Goal: Task Accomplishment & Management: Use online tool/utility

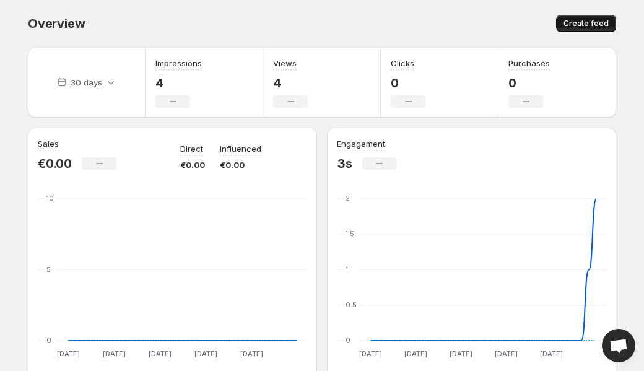
click at [586, 24] on span "Create feed" at bounding box center [585, 24] width 45 height 10
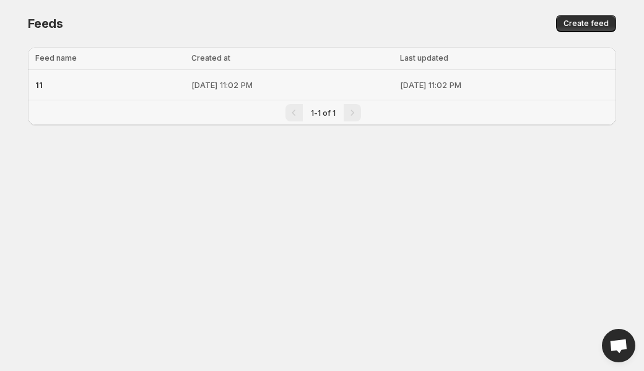
click at [238, 92] on td "[DATE] 11:02 PM" at bounding box center [292, 85] width 209 height 30
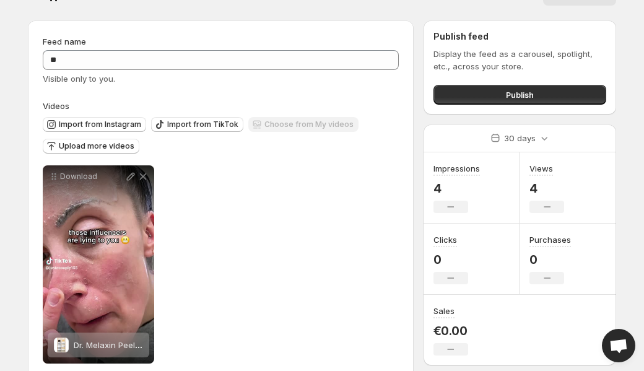
scroll to position [50, 0]
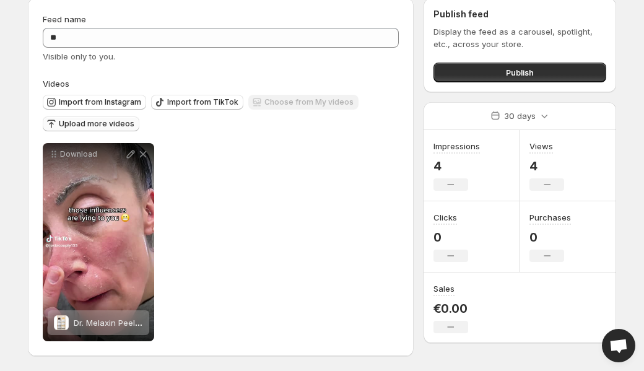
click at [106, 119] on span "Upload more videos" at bounding box center [97, 124] width 76 height 10
click at [90, 123] on span "Upload more videos" at bounding box center [97, 124] width 76 height 10
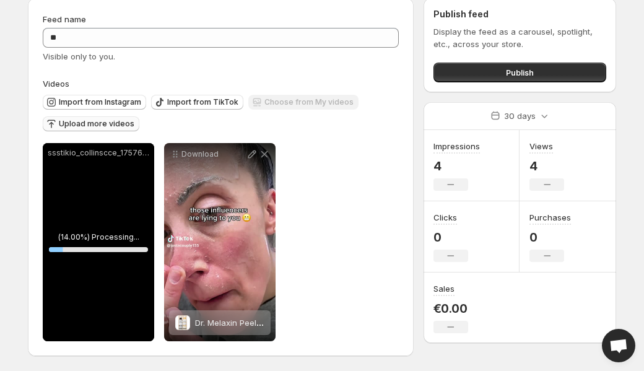
click at [102, 117] on button "Upload more videos" at bounding box center [91, 123] width 97 height 15
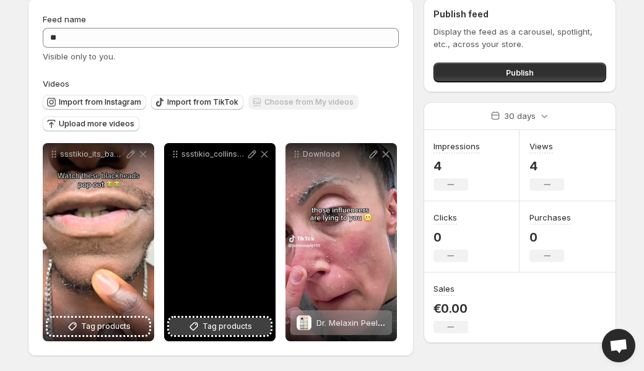
click at [211, 323] on span "Tag products" at bounding box center [227, 326] width 50 height 12
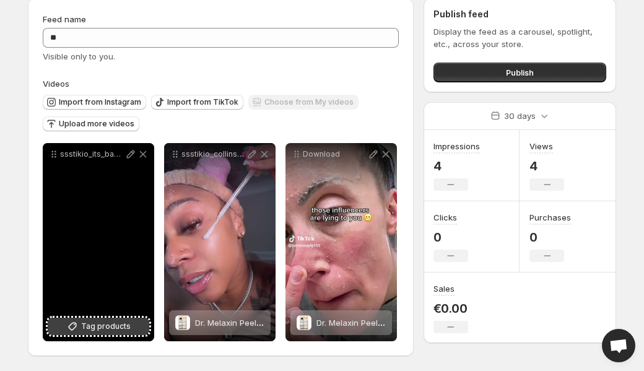
click at [101, 322] on span "Tag products" at bounding box center [106, 326] width 50 height 12
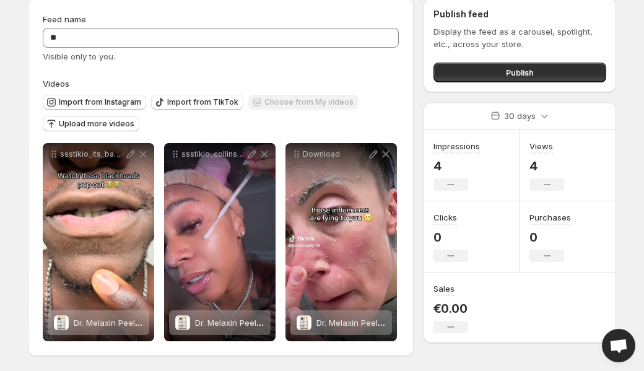
scroll to position [0, 0]
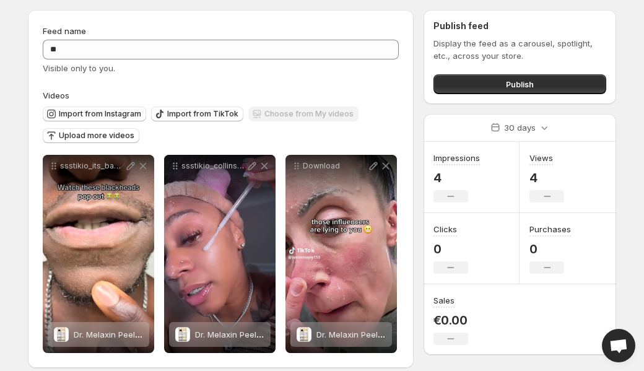
scroll to position [50, 0]
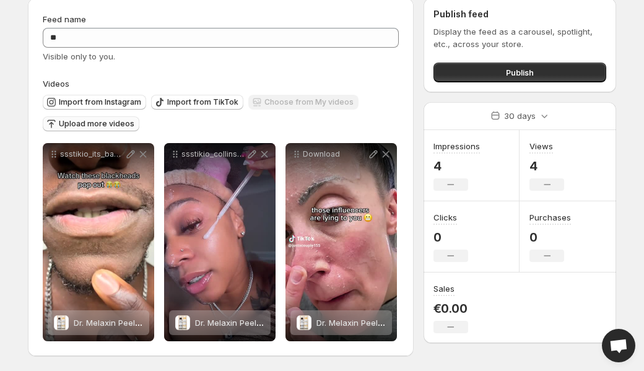
click at [115, 119] on span "Upload more videos" at bounding box center [97, 124] width 76 height 10
click at [114, 123] on span "Upload more videos" at bounding box center [97, 124] width 76 height 10
click at [104, 118] on button "Upload more videos" at bounding box center [91, 123] width 97 height 15
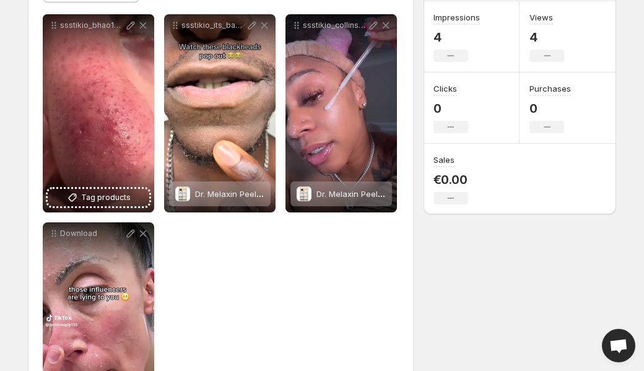
scroll to position [213, 0]
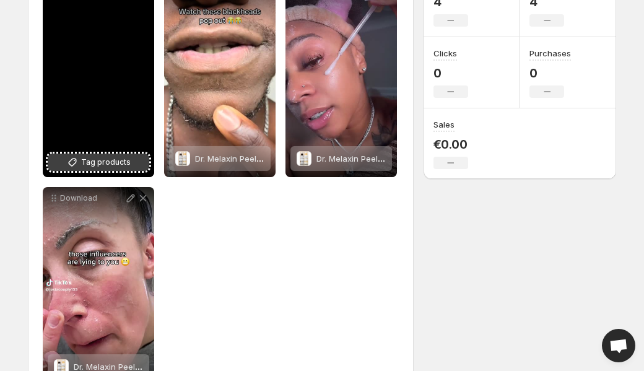
click at [74, 166] on icon at bounding box center [73, 162] width 8 height 8
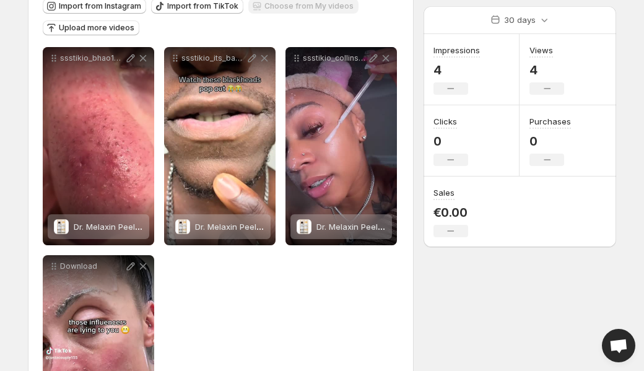
scroll to position [153, 0]
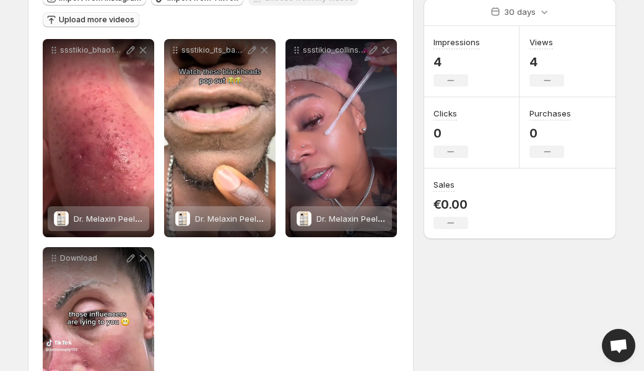
click at [75, 17] on span "Upload more videos" at bounding box center [97, 20] width 76 height 10
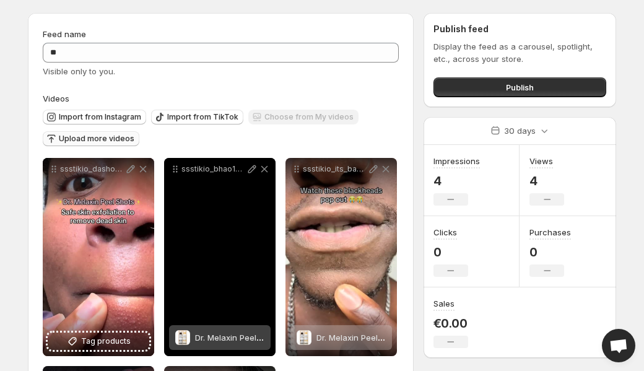
scroll to position [0, 0]
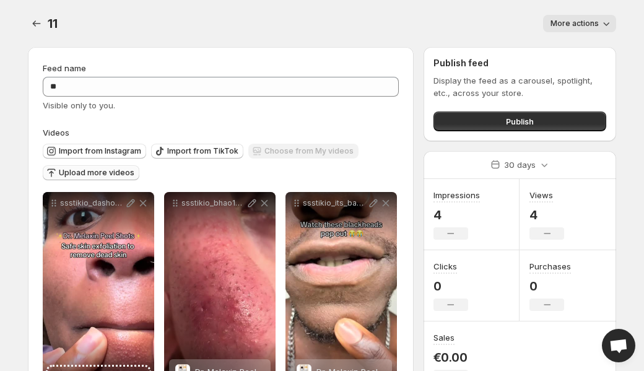
click at [78, 167] on button "Upload more videos" at bounding box center [91, 172] width 97 height 15
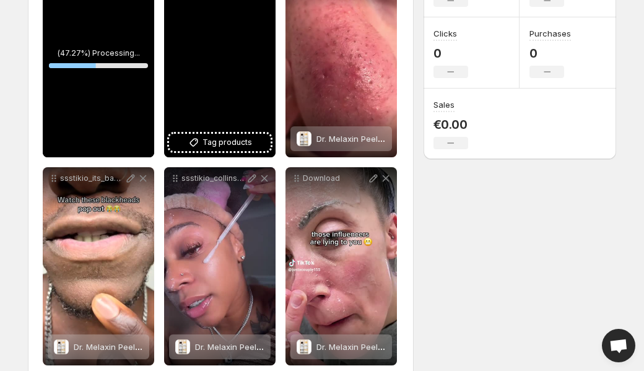
scroll to position [238, 0]
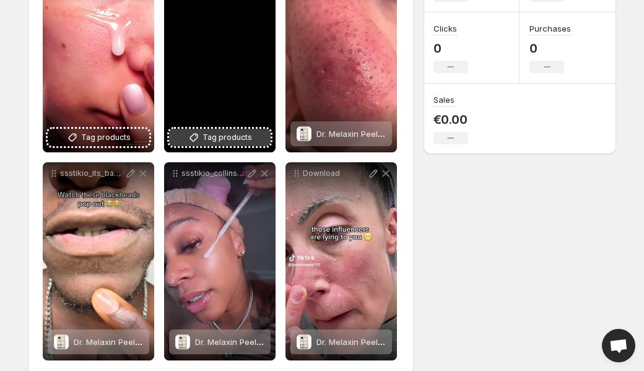
click at [187, 138] on button "Tag products" at bounding box center [220, 137] width 102 height 17
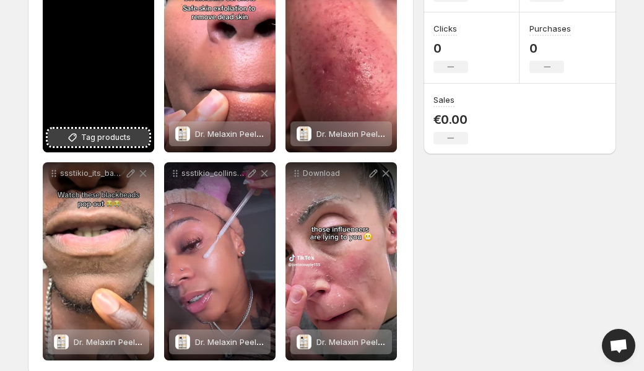
click at [110, 132] on span "Tag products" at bounding box center [106, 137] width 50 height 12
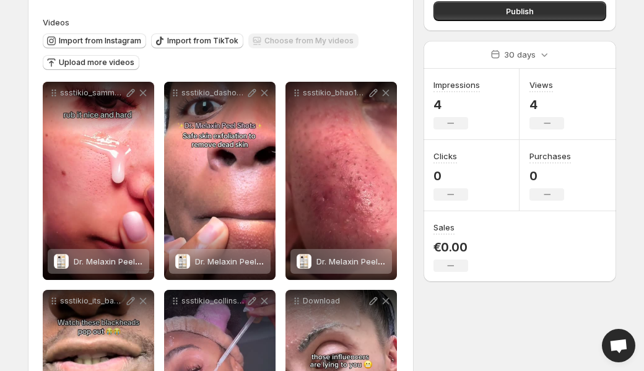
scroll to position [105, 0]
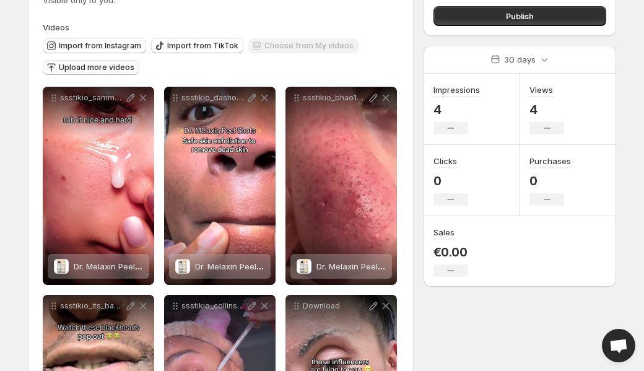
click at [111, 65] on span "Upload more videos" at bounding box center [97, 68] width 76 height 10
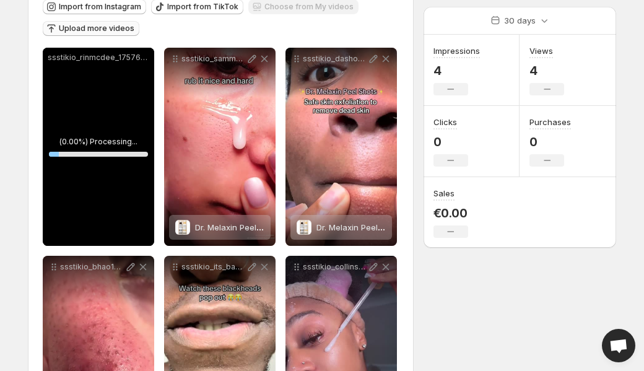
scroll to position [145, 0]
